Goal: Transaction & Acquisition: Purchase product/service

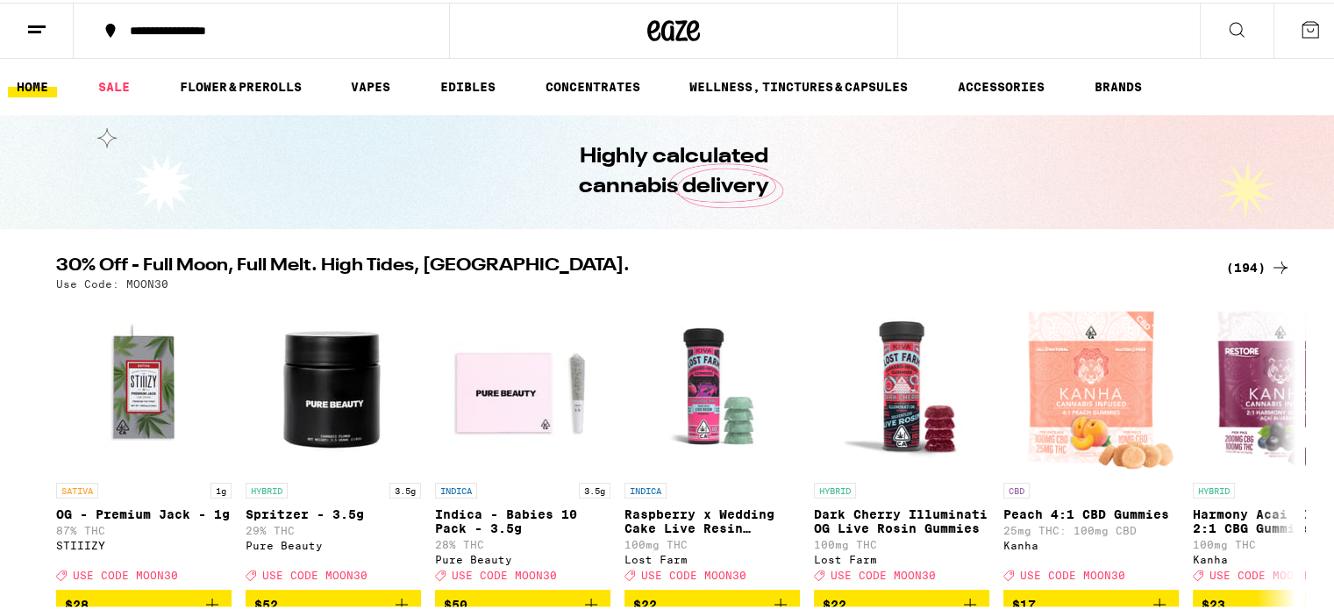
click at [1240, 261] on div "(194)" at bounding box center [1258, 264] width 65 height 21
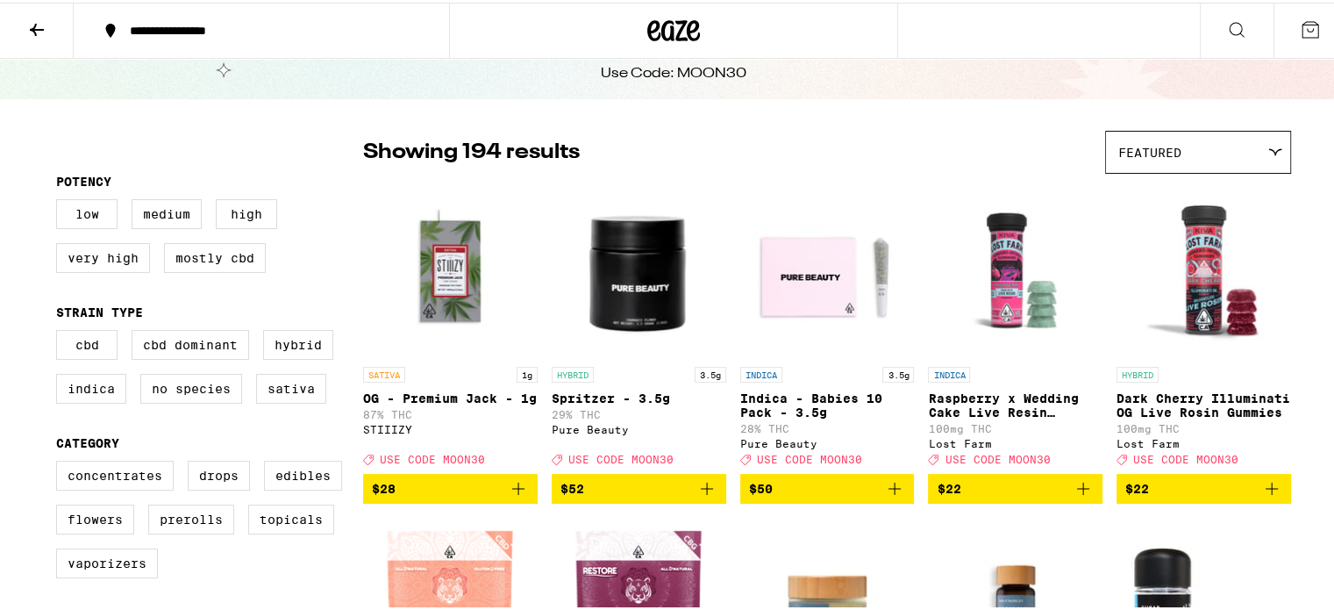
scroll to position [175, 0]
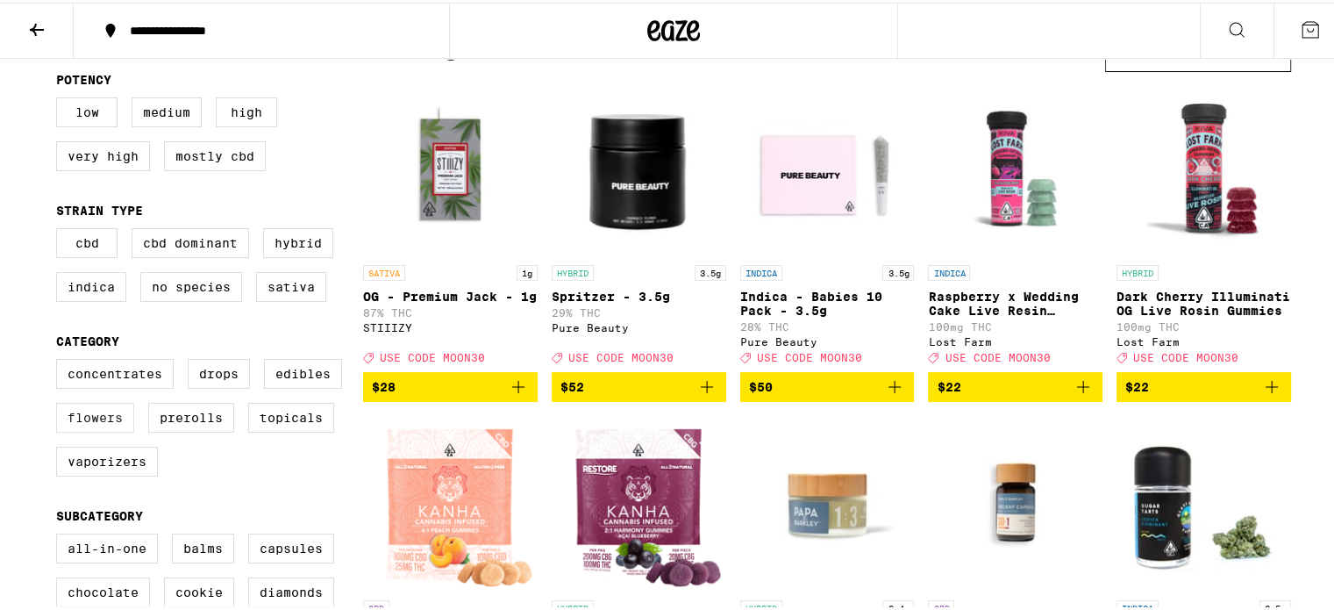
click at [91, 430] on label "Flowers" at bounding box center [95, 415] width 78 height 30
click at [61, 360] on input "Flowers" at bounding box center [60, 359] width 1 height 1
checkbox input "true"
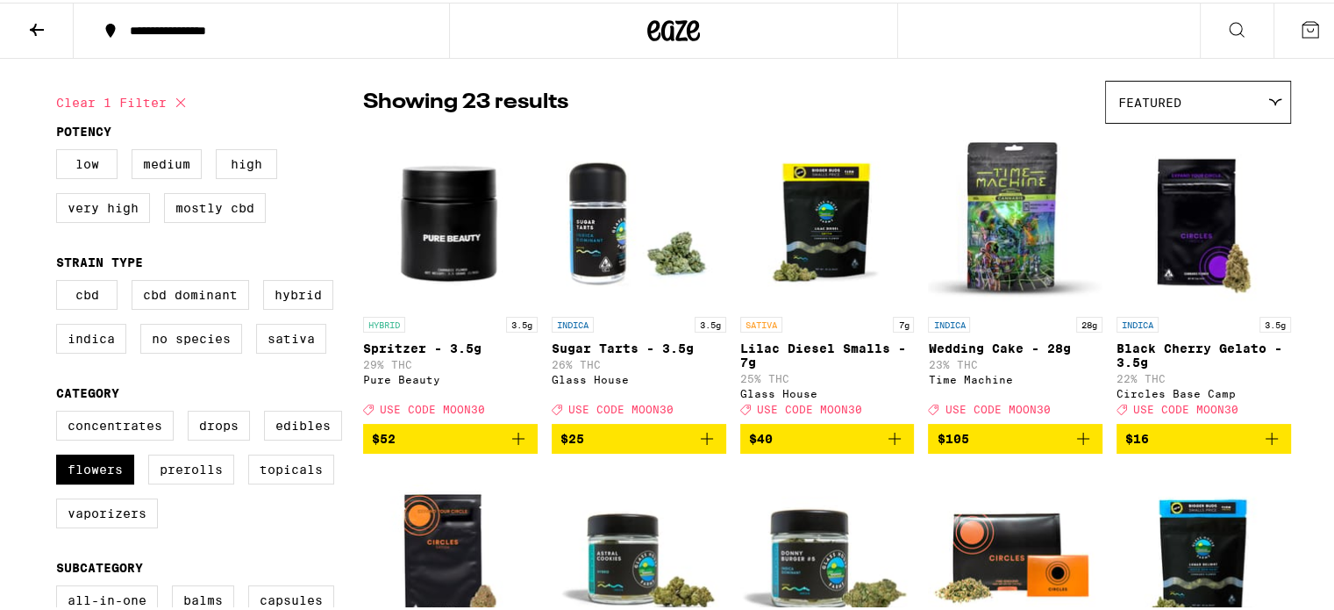
scroll to position [263, 0]
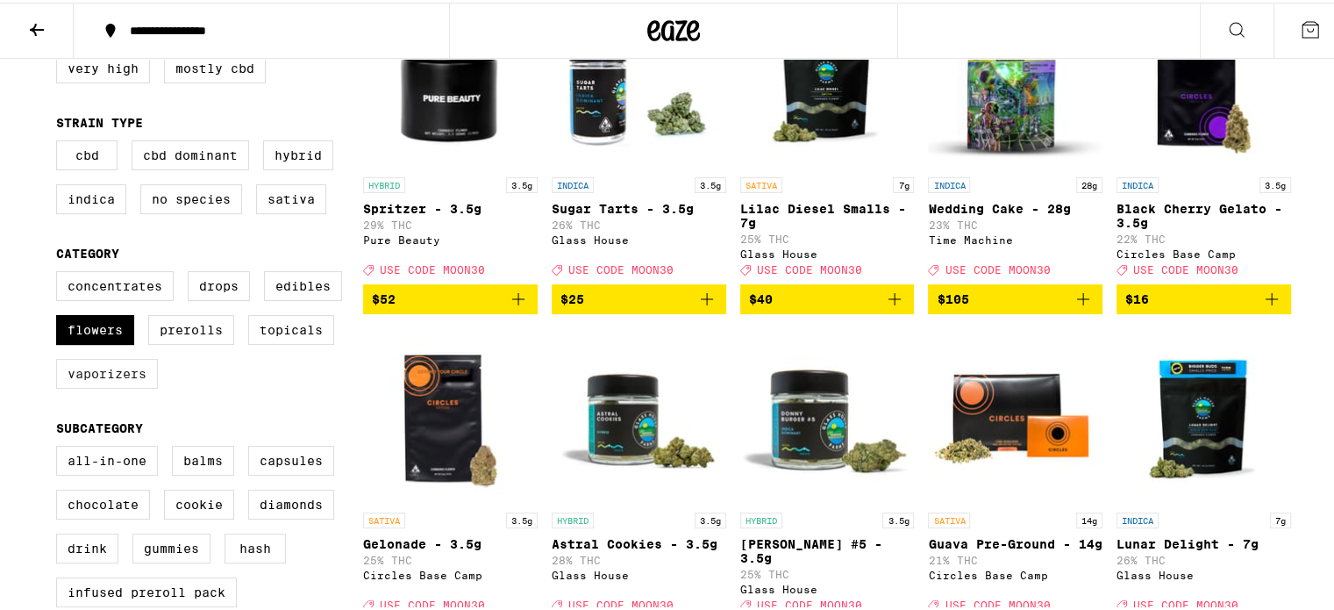
click at [96, 383] on label "Vaporizers" at bounding box center [107, 371] width 102 height 30
click at [61, 272] on input "Vaporizers" at bounding box center [60, 271] width 1 height 1
checkbox input "true"
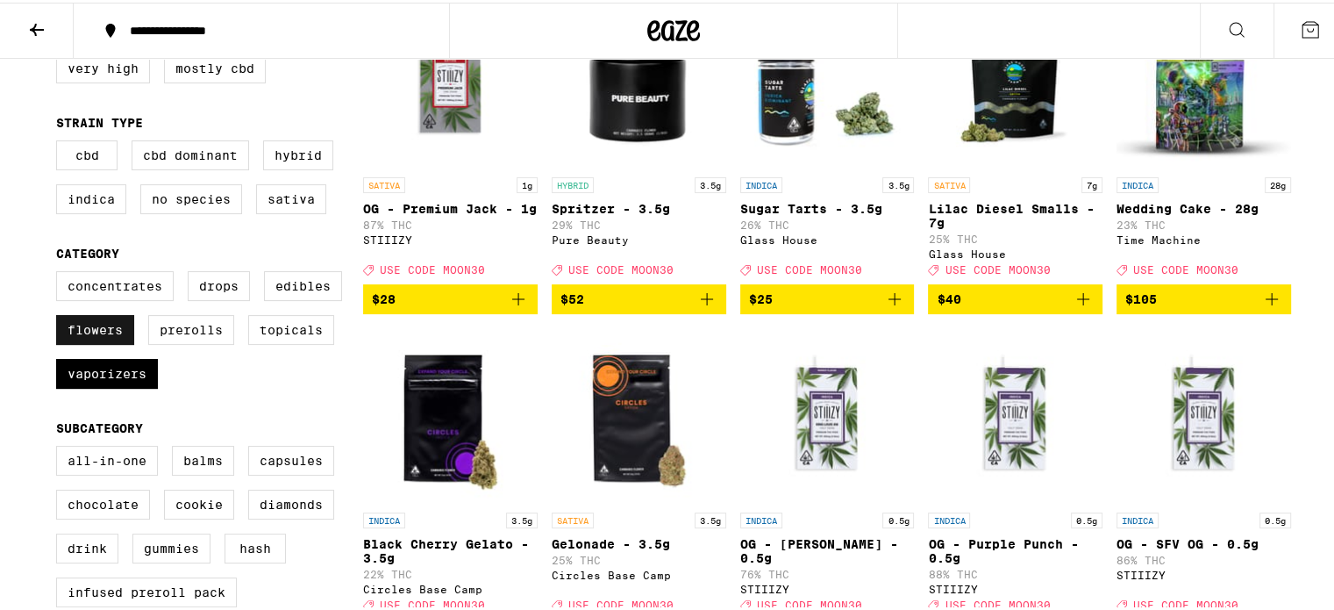
click at [81, 339] on label "Flowers" at bounding box center [95, 327] width 78 height 30
click at [61, 272] on input "Flowers" at bounding box center [60, 271] width 1 height 1
checkbox input "false"
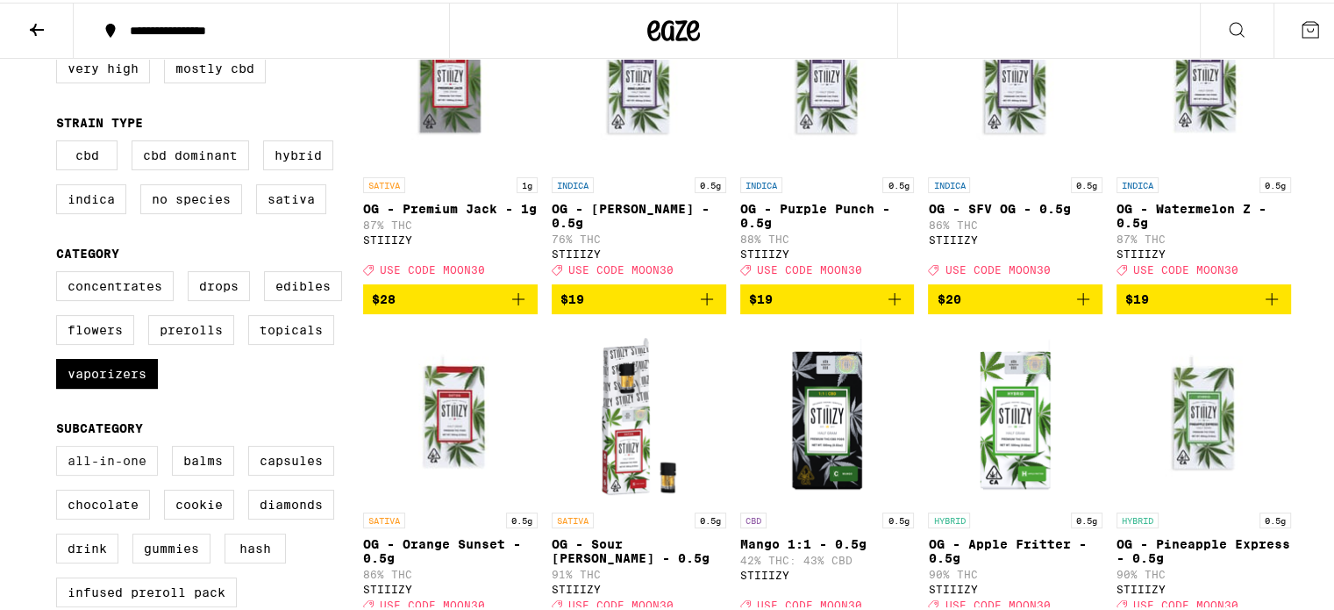
click at [82, 472] on label "All-In-One" at bounding box center [107, 458] width 102 height 30
click at [61, 447] on input "All-In-One" at bounding box center [60, 446] width 1 height 1
checkbox input "true"
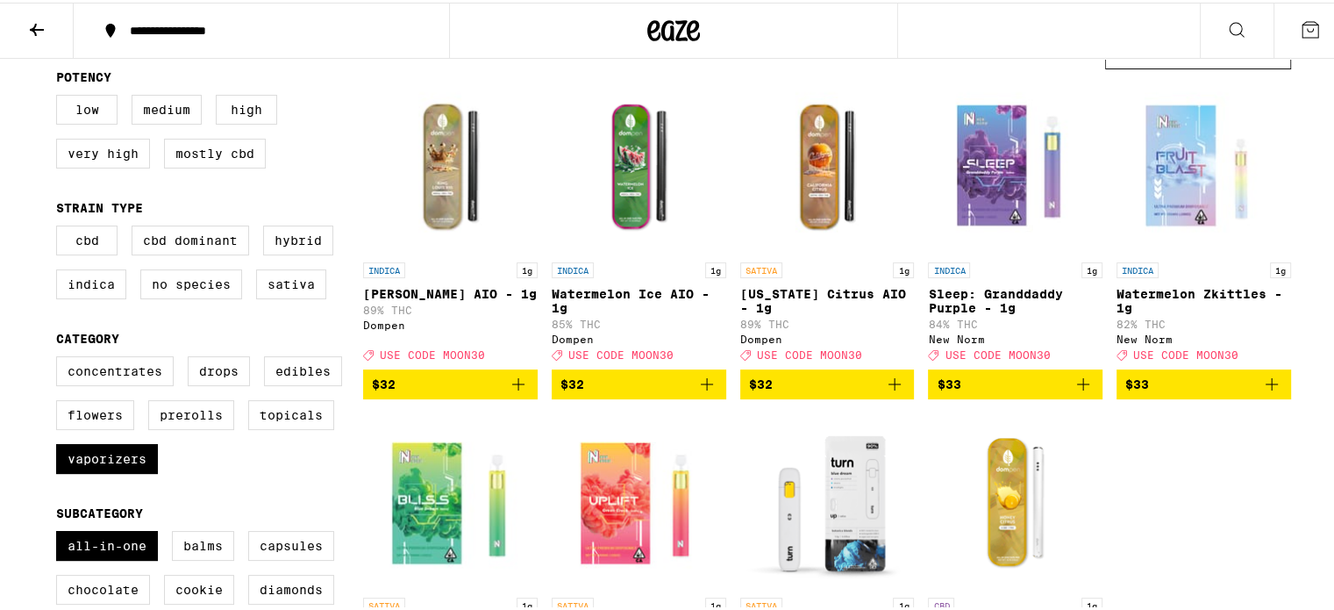
scroll to position [175, 0]
